Goal: Transaction & Acquisition: Purchase product/service

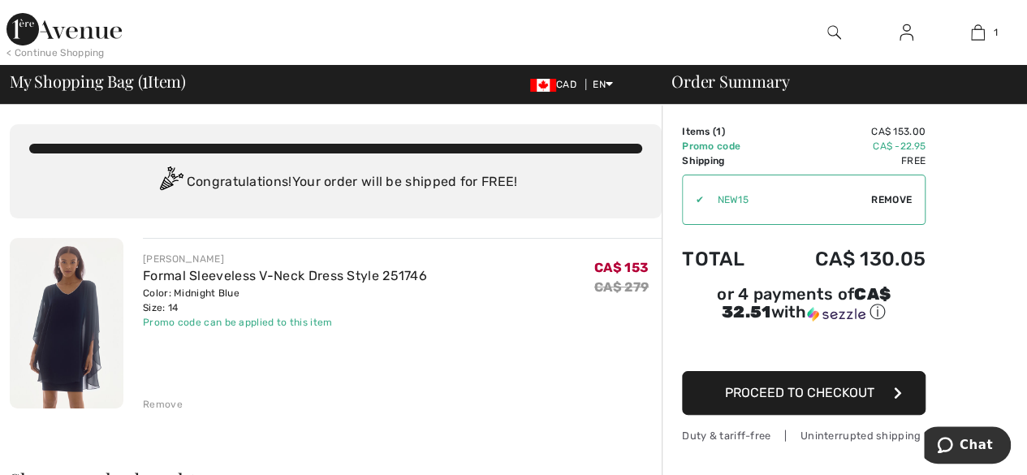
click at [372, 275] on link "Formal Sleeveless V-Neck Dress Style 251746" at bounding box center [285, 275] width 284 height 15
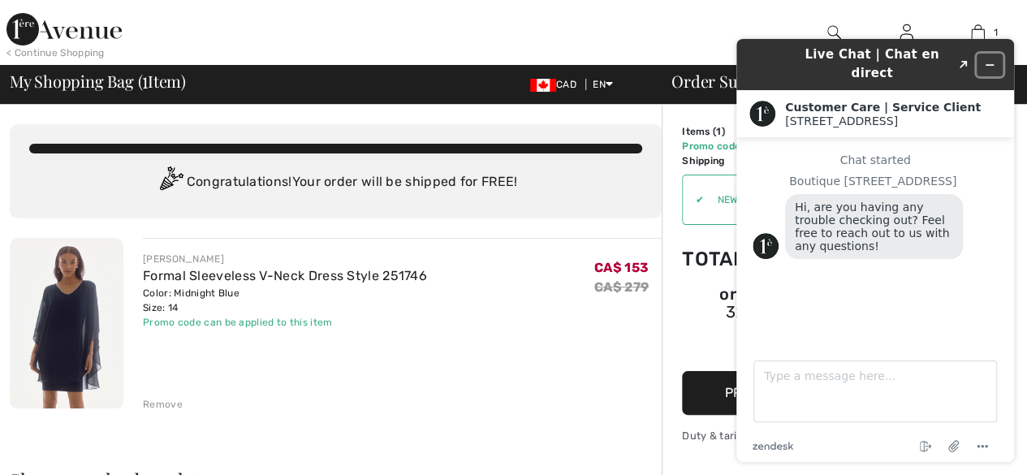
click at [993, 59] on icon "Minimize widget" at bounding box center [989, 64] width 11 height 11
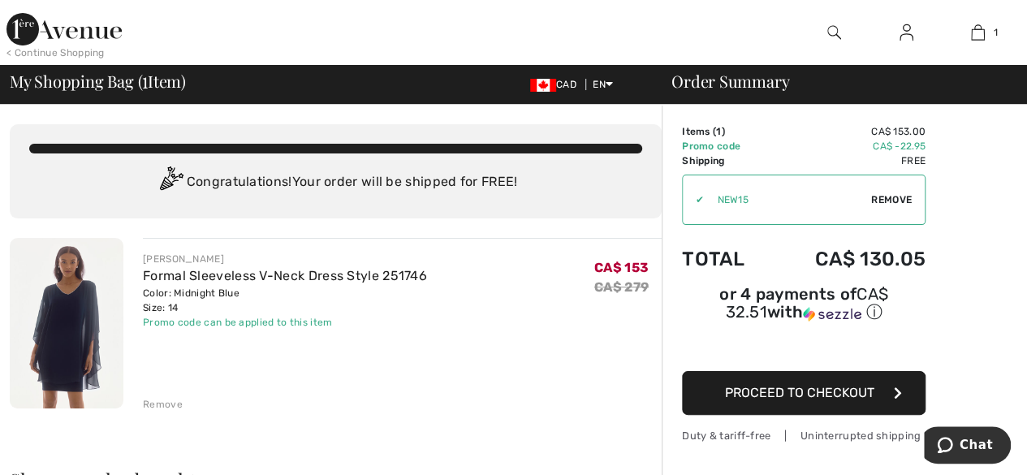
click at [833, 23] on img at bounding box center [834, 32] width 14 height 19
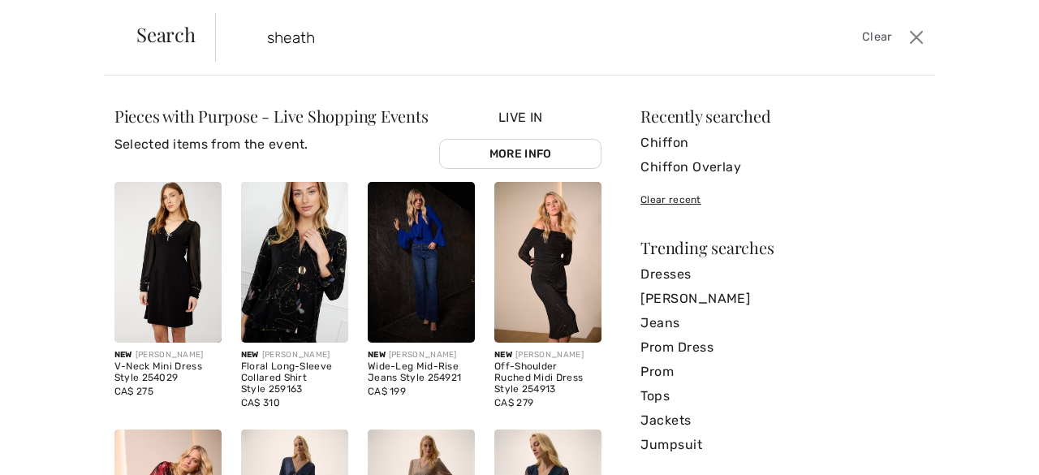
type input "sheath"
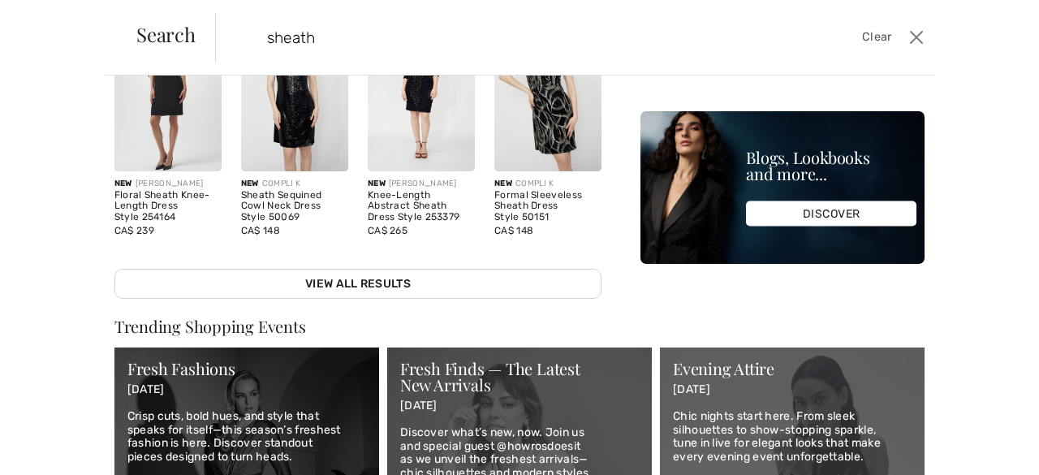
scroll to position [406, 0]
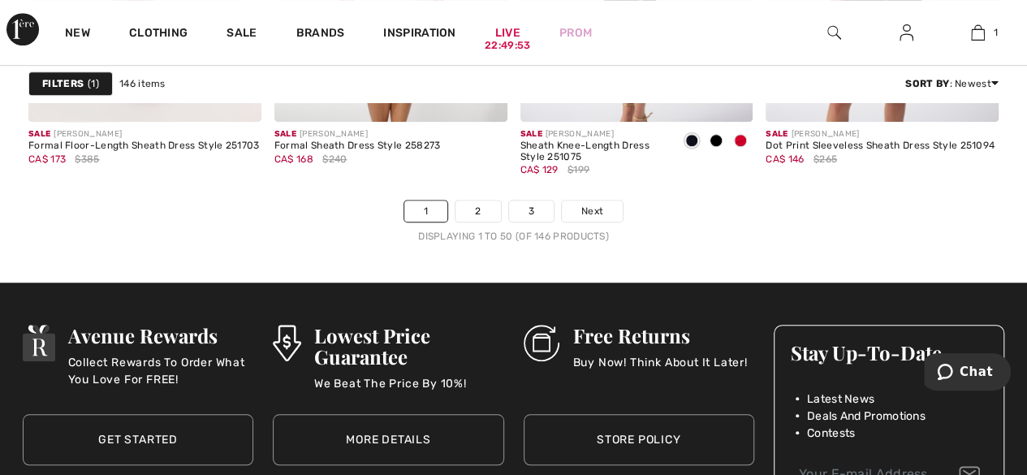
scroll to position [6737, 0]
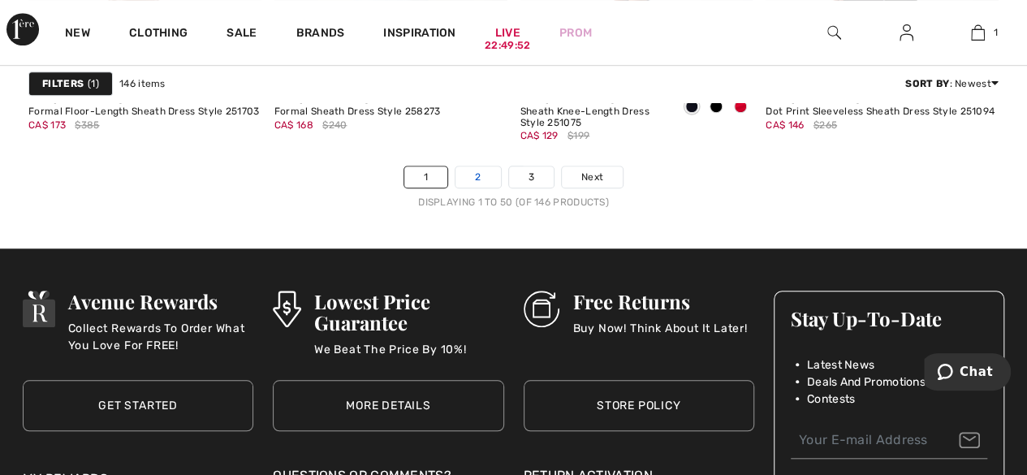
click at [495, 175] on link "2" at bounding box center [477, 176] width 45 height 21
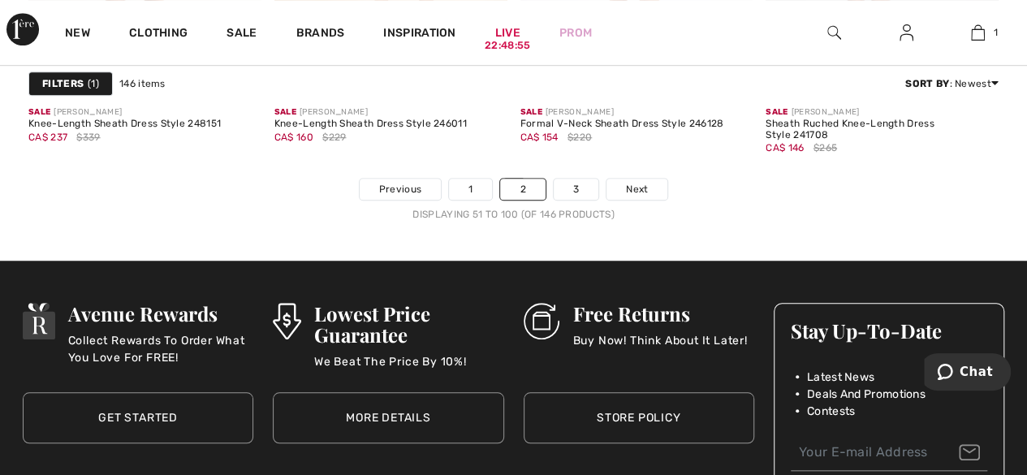
scroll to position [6737, 0]
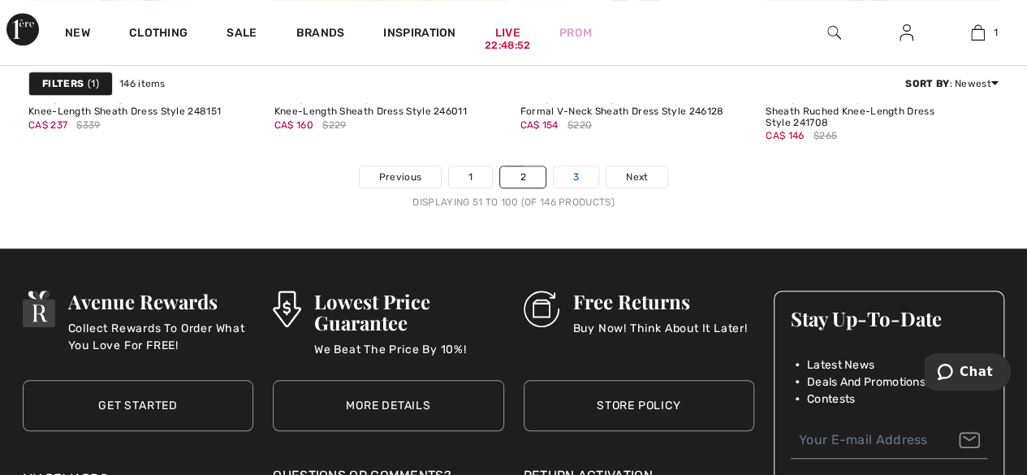
click at [567, 173] on link "3" at bounding box center [576, 176] width 45 height 21
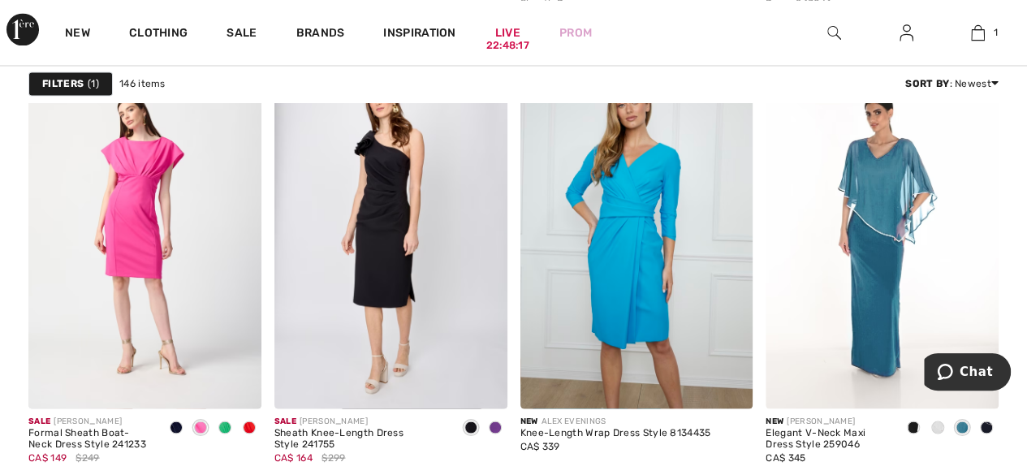
scroll to position [4464, 0]
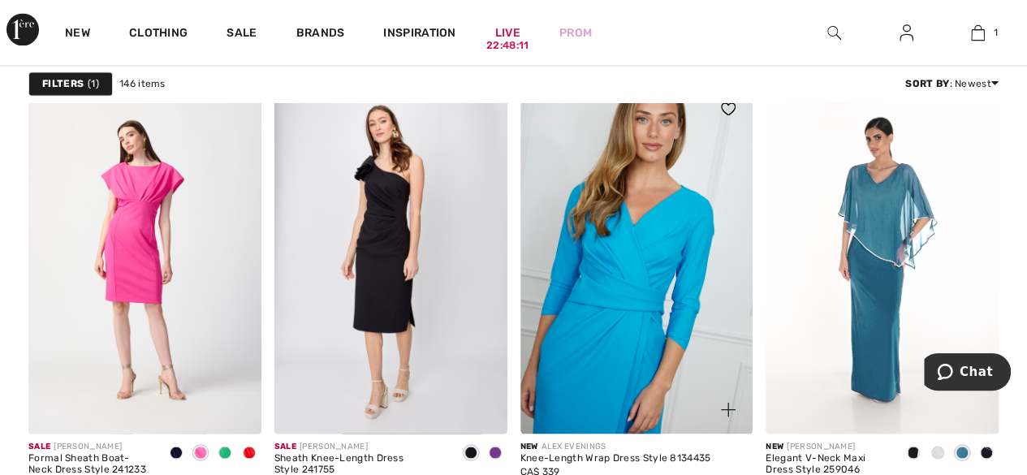
click at [604, 219] on img at bounding box center [636, 258] width 233 height 349
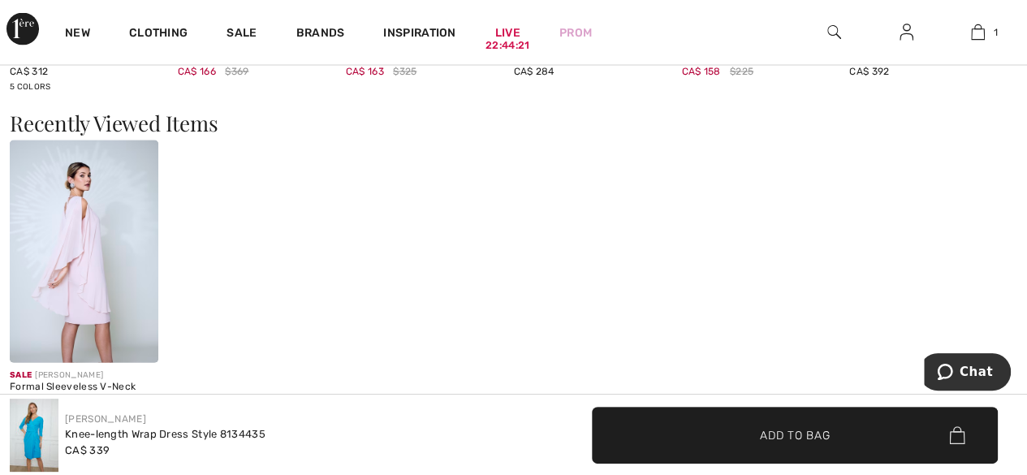
scroll to position [1380, 0]
